Goal: Task Accomplishment & Management: Complete application form

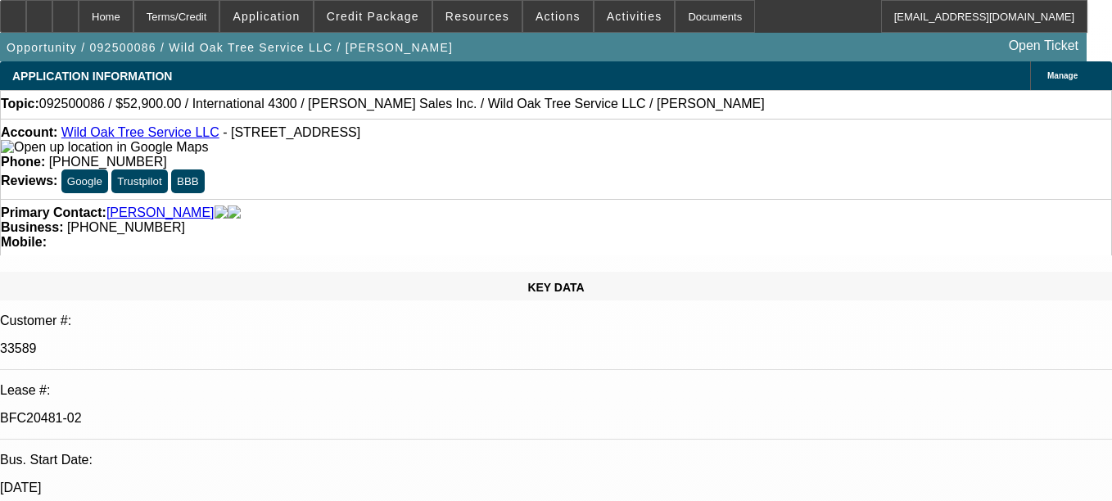
select select "0"
select select "2"
select select "0"
select select "2"
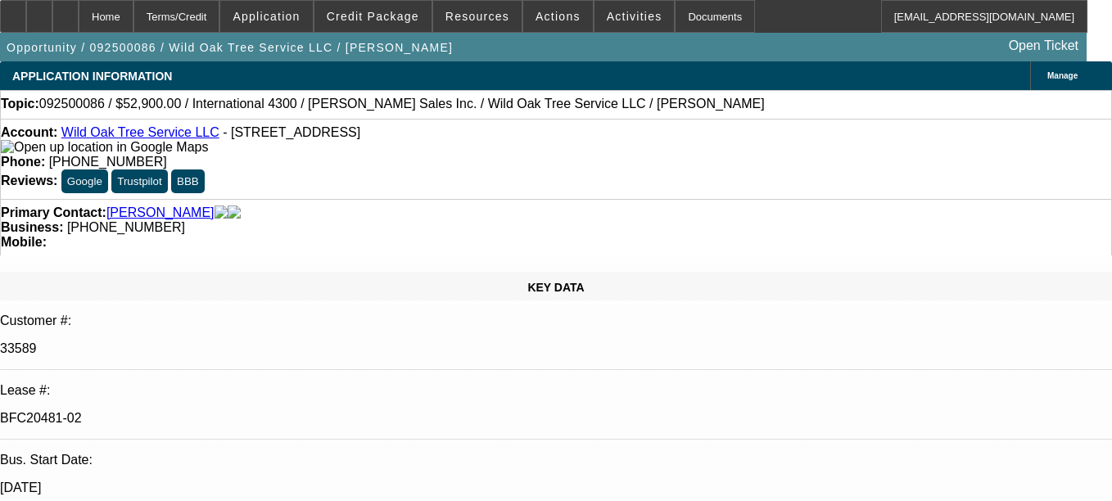
select select "0"
select select "2"
select select "0"
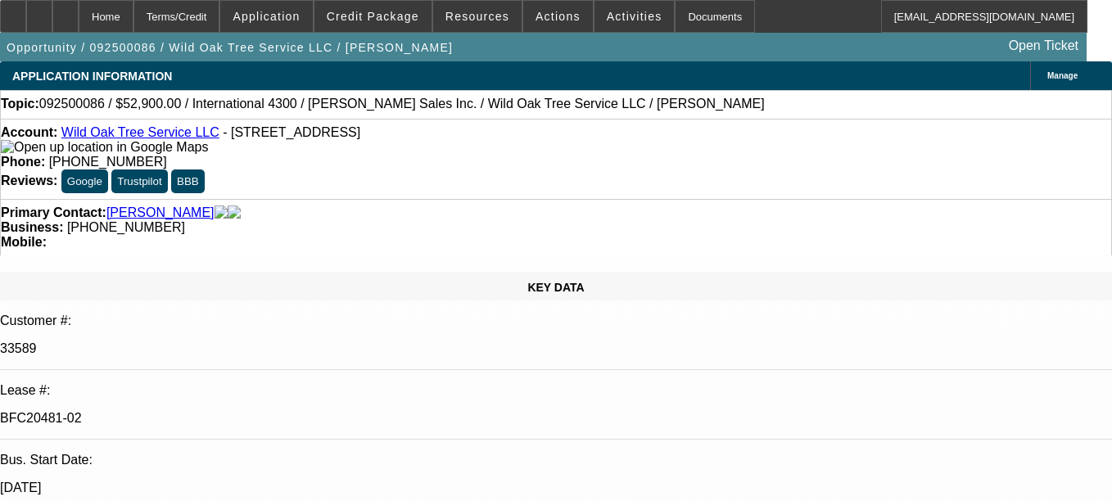
select select "2"
select select "0"
select select "1"
select select "2"
select select "6"
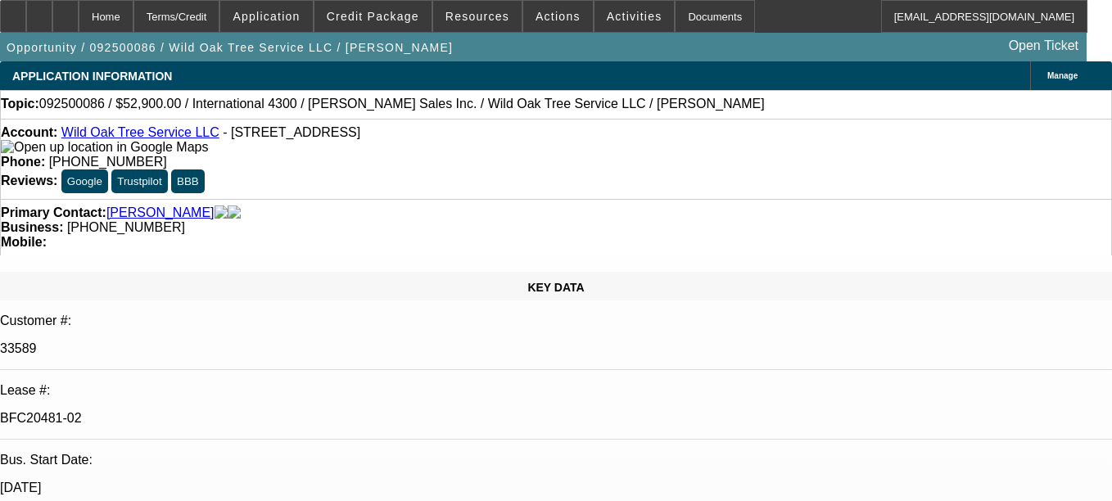
select select "1"
select select "2"
select select "6"
select select "1"
select select "2"
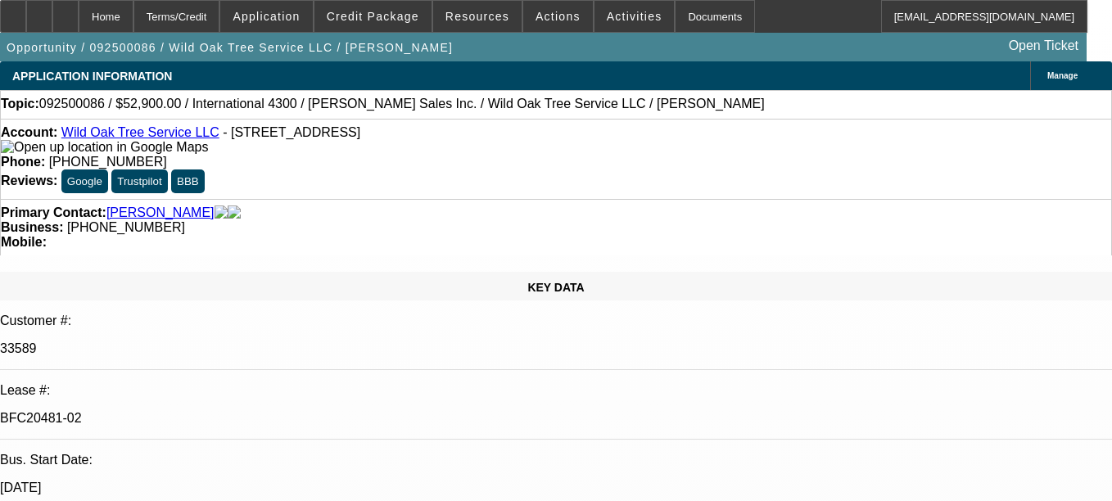
select select "6"
select select "1"
select select "2"
select select "6"
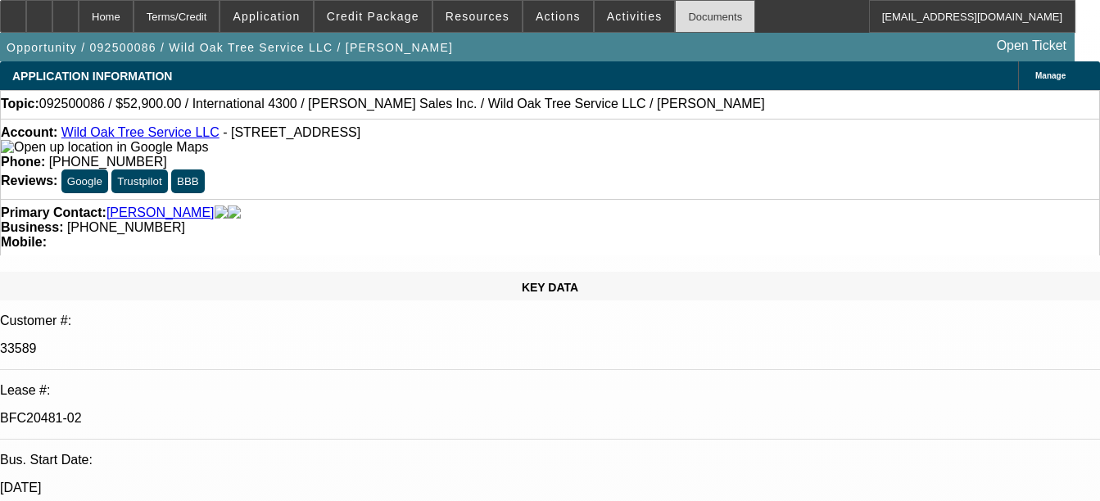
click at [681, 20] on div "Documents" at bounding box center [715, 16] width 80 height 33
